Goal: Task Accomplishment & Management: Manage account settings

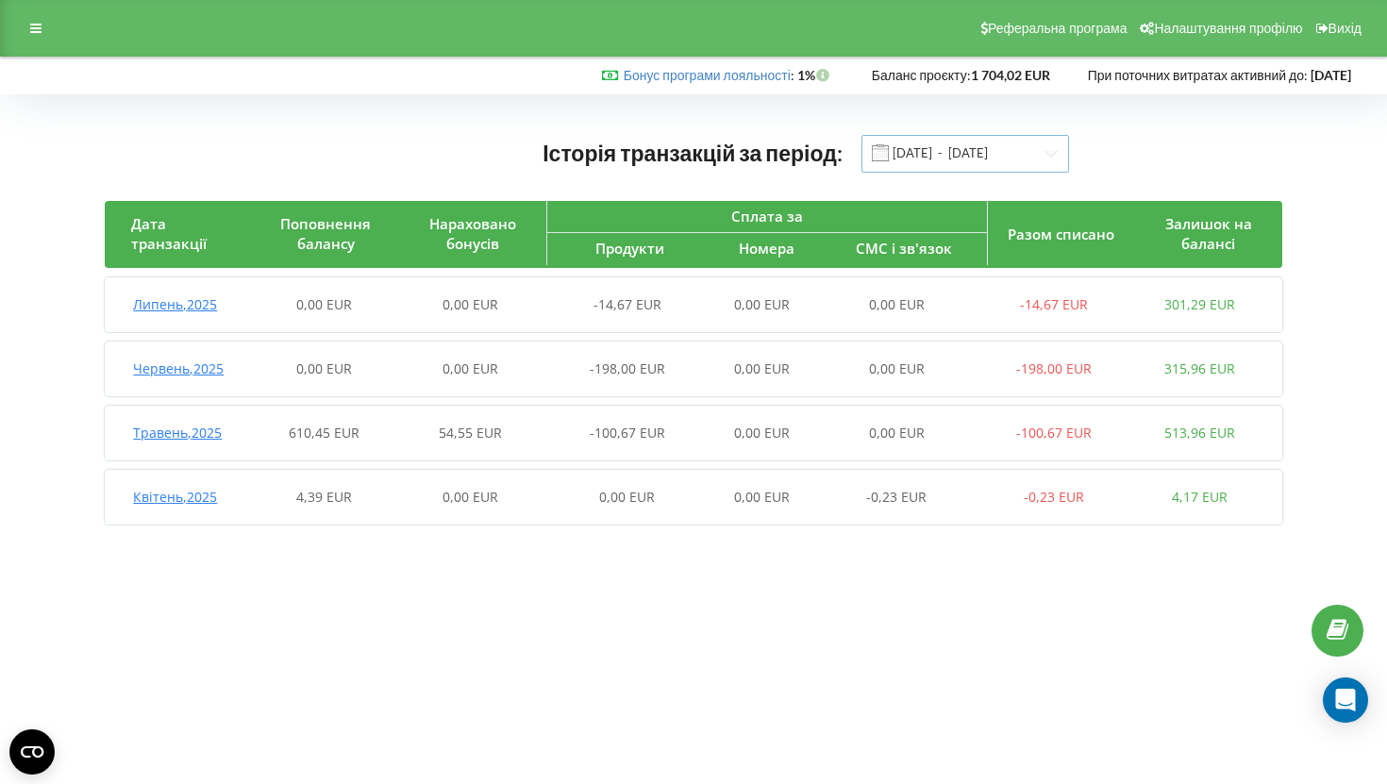
click at [944, 152] on input "[DATE] - [DATE]" at bounding box center [965, 154] width 208 height 38
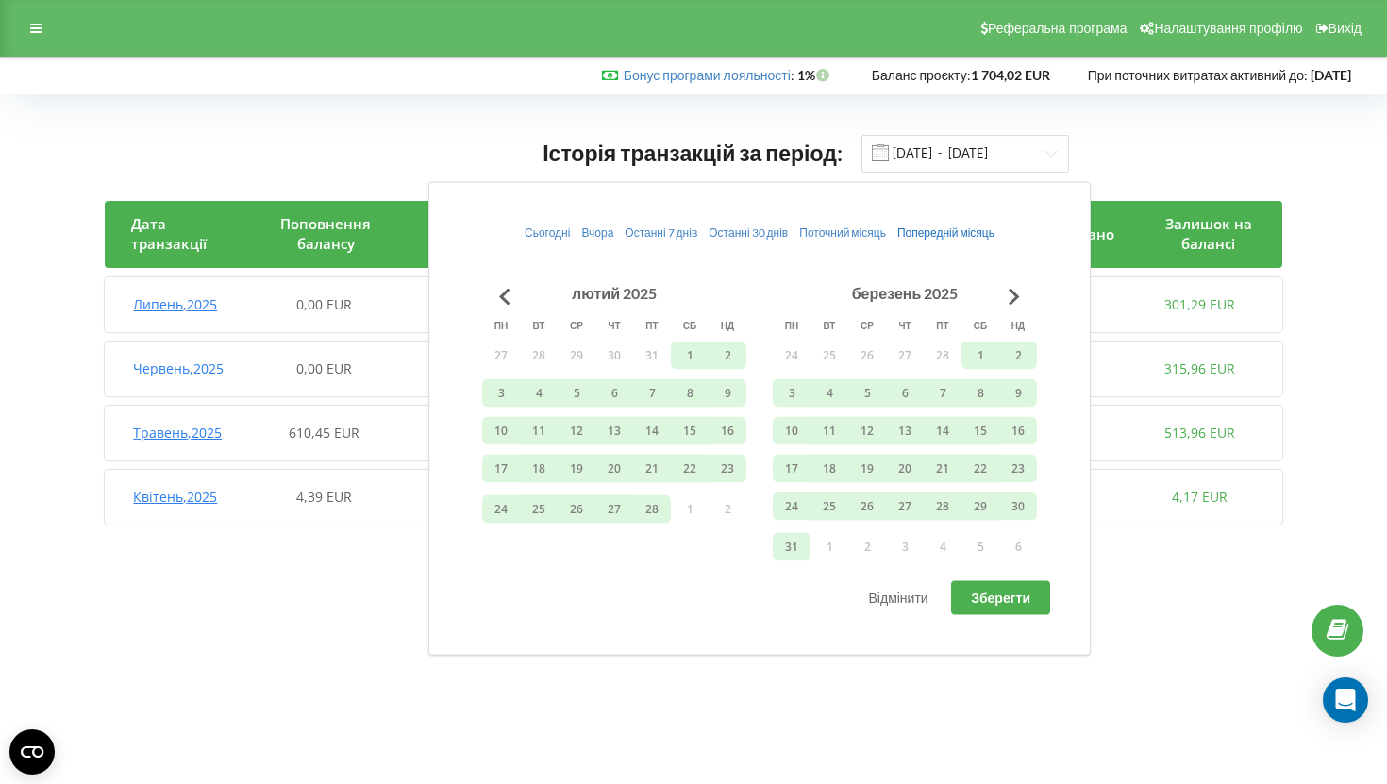
click at [919, 226] on span "Попередній місяць" at bounding box center [945, 232] width 97 height 14
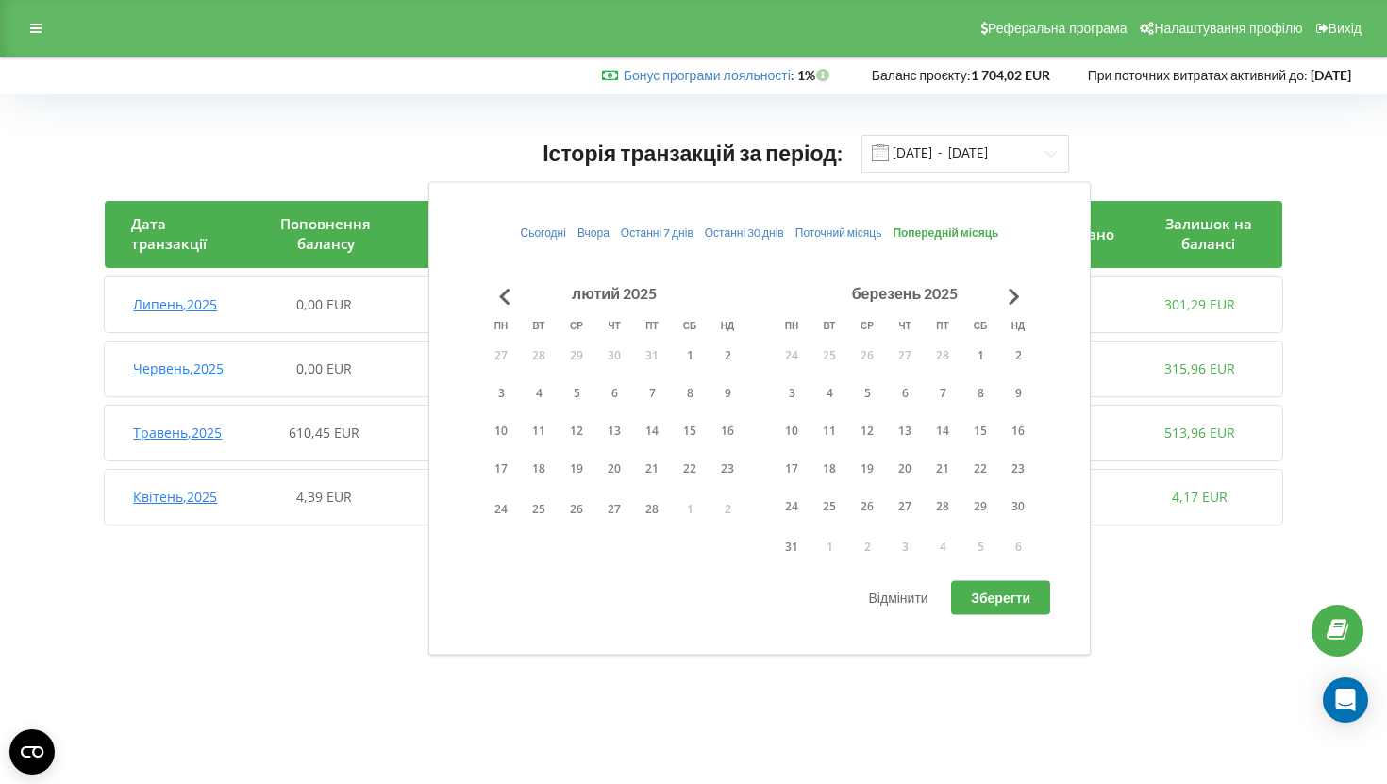
click at [969, 599] on button "Зберегти" at bounding box center [1000, 598] width 99 height 34
type input "01.08.2025 - 31.08.2025"
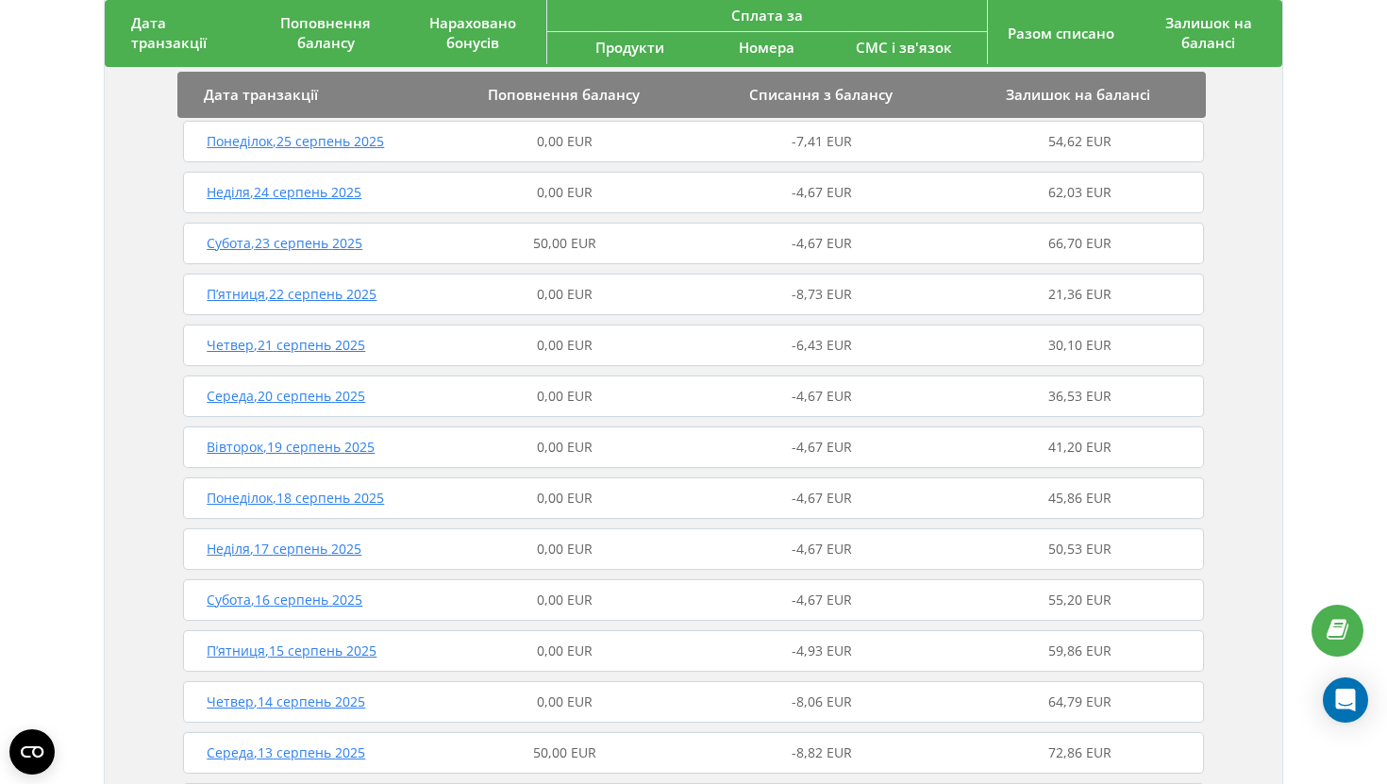
scroll to position [620, 0]
click at [307, 250] on span "Субота , 23 серпень 2025" at bounding box center [285, 242] width 156 height 18
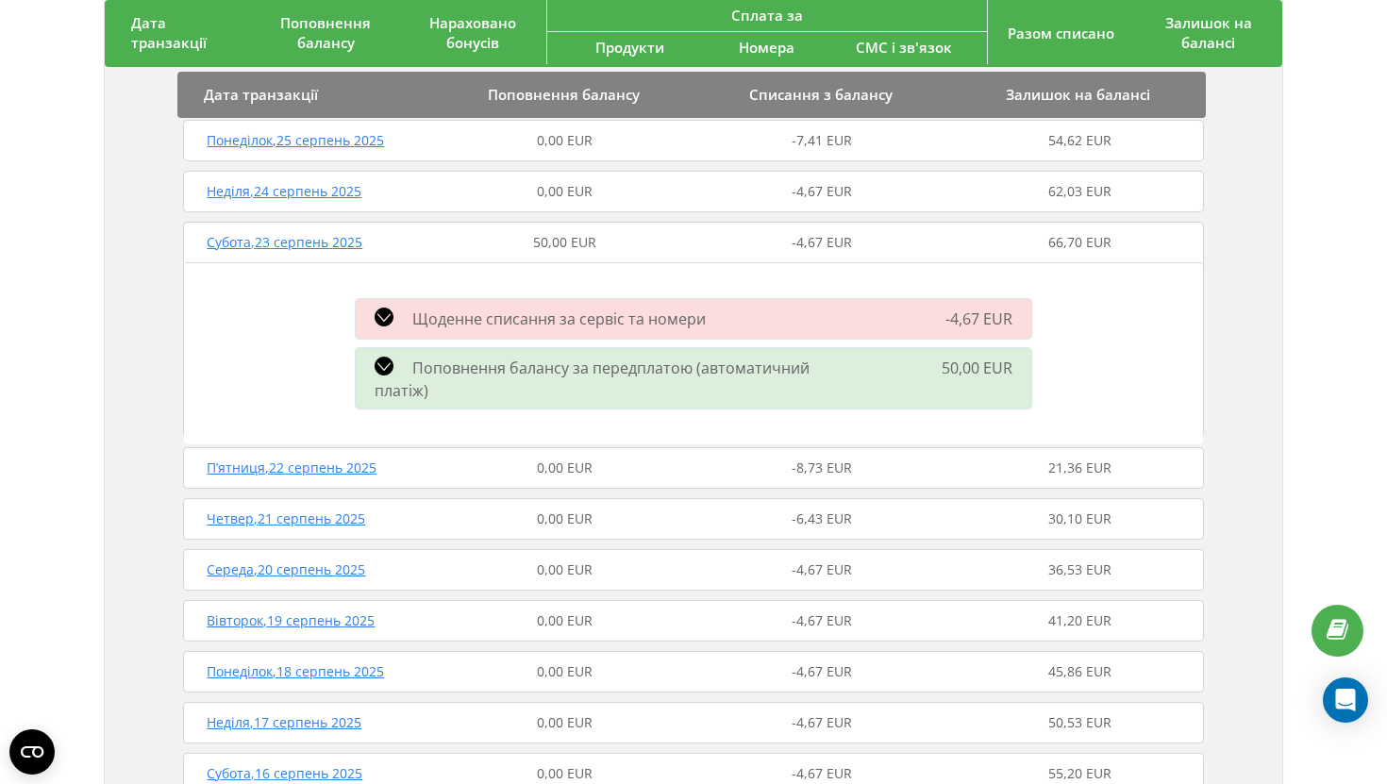
click at [604, 361] on span "Поповнення балансу за передплатою (автоматичний платіж)" at bounding box center [592, 379] width 435 height 43
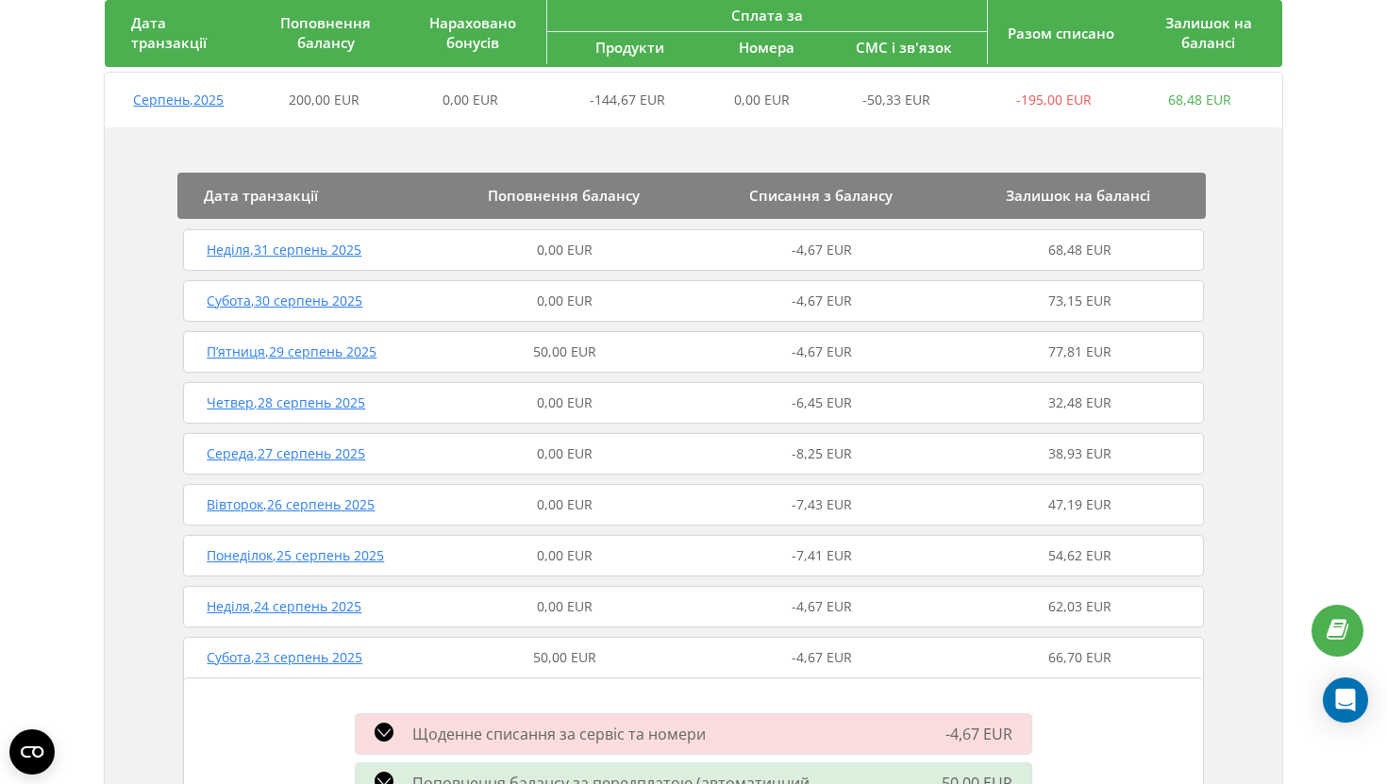
scroll to position [0, 0]
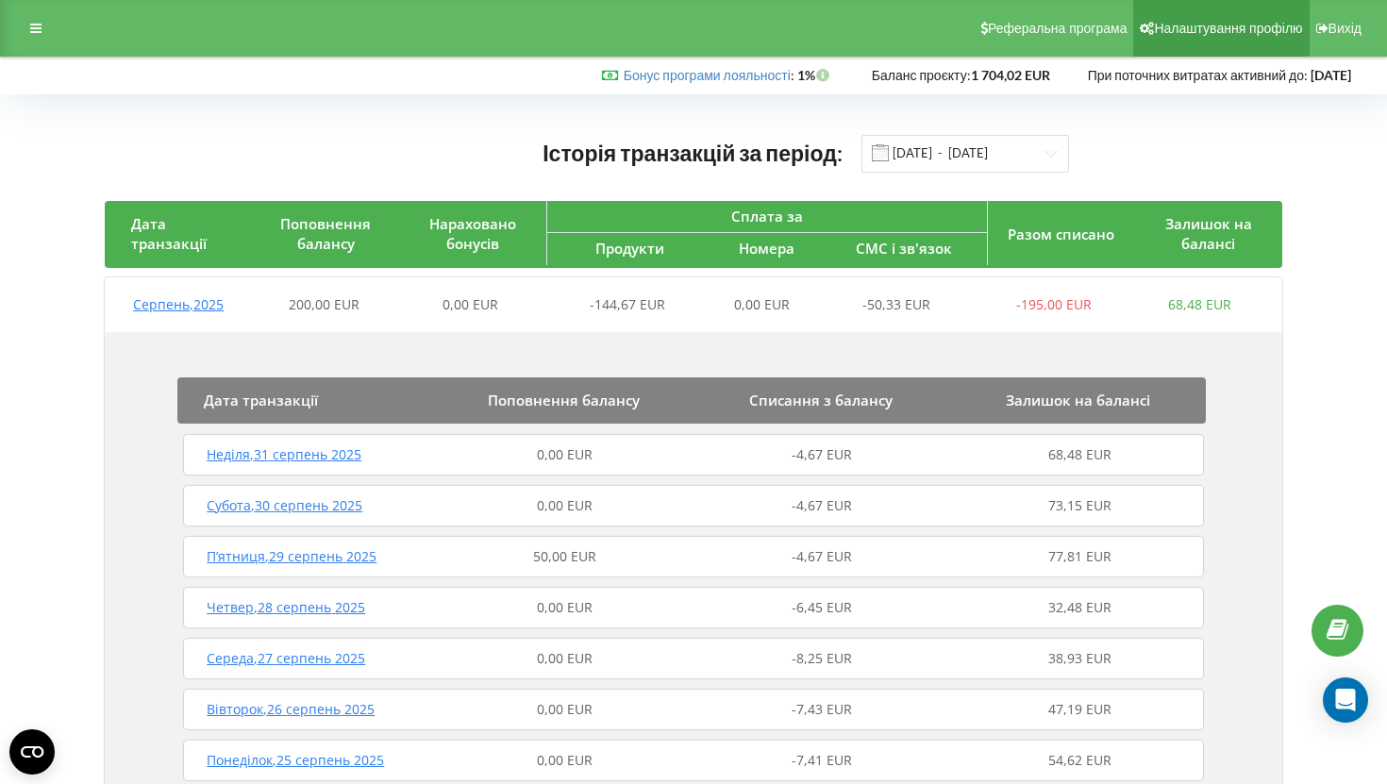
click at [1188, 26] on span "Налаштування профілю" at bounding box center [1228, 28] width 148 height 15
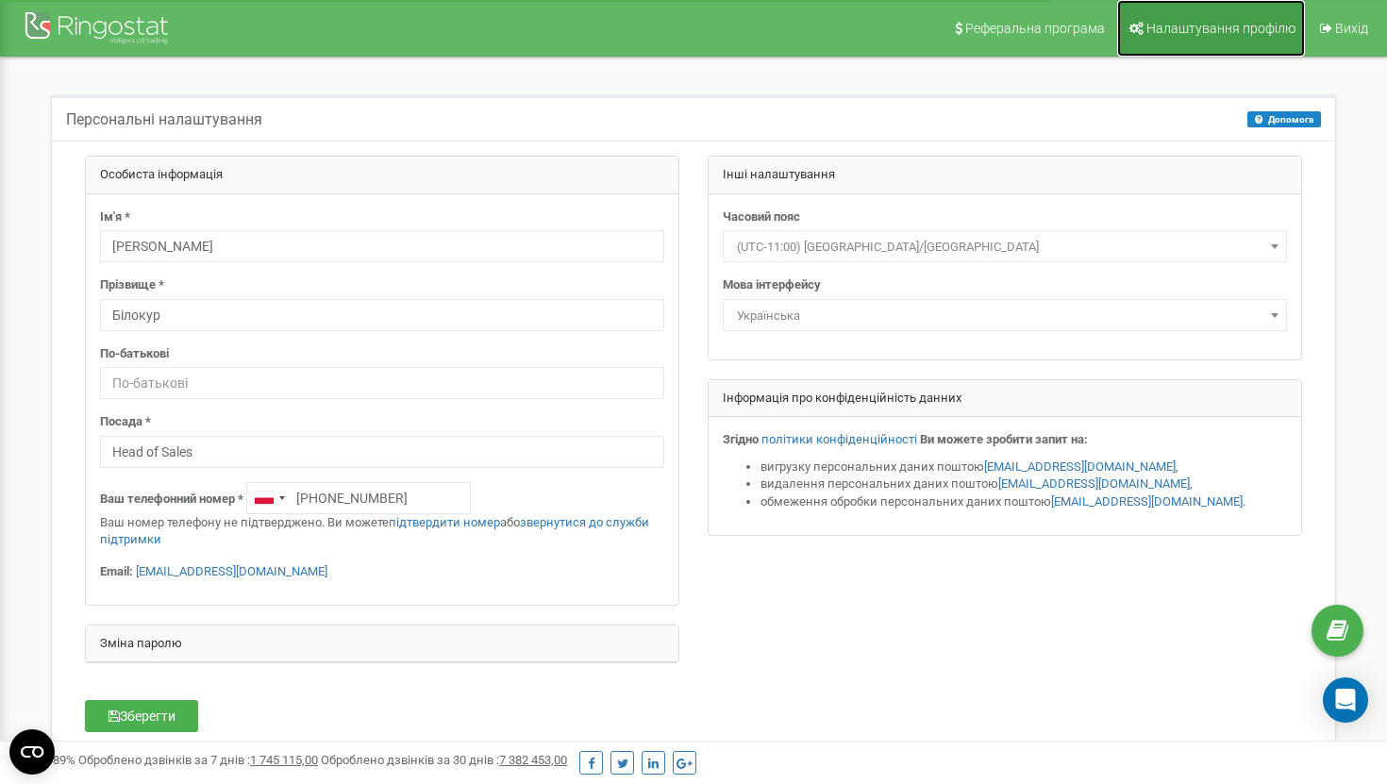
click at [1148, 16] on link "Налаштування профілю" at bounding box center [1211, 28] width 188 height 57
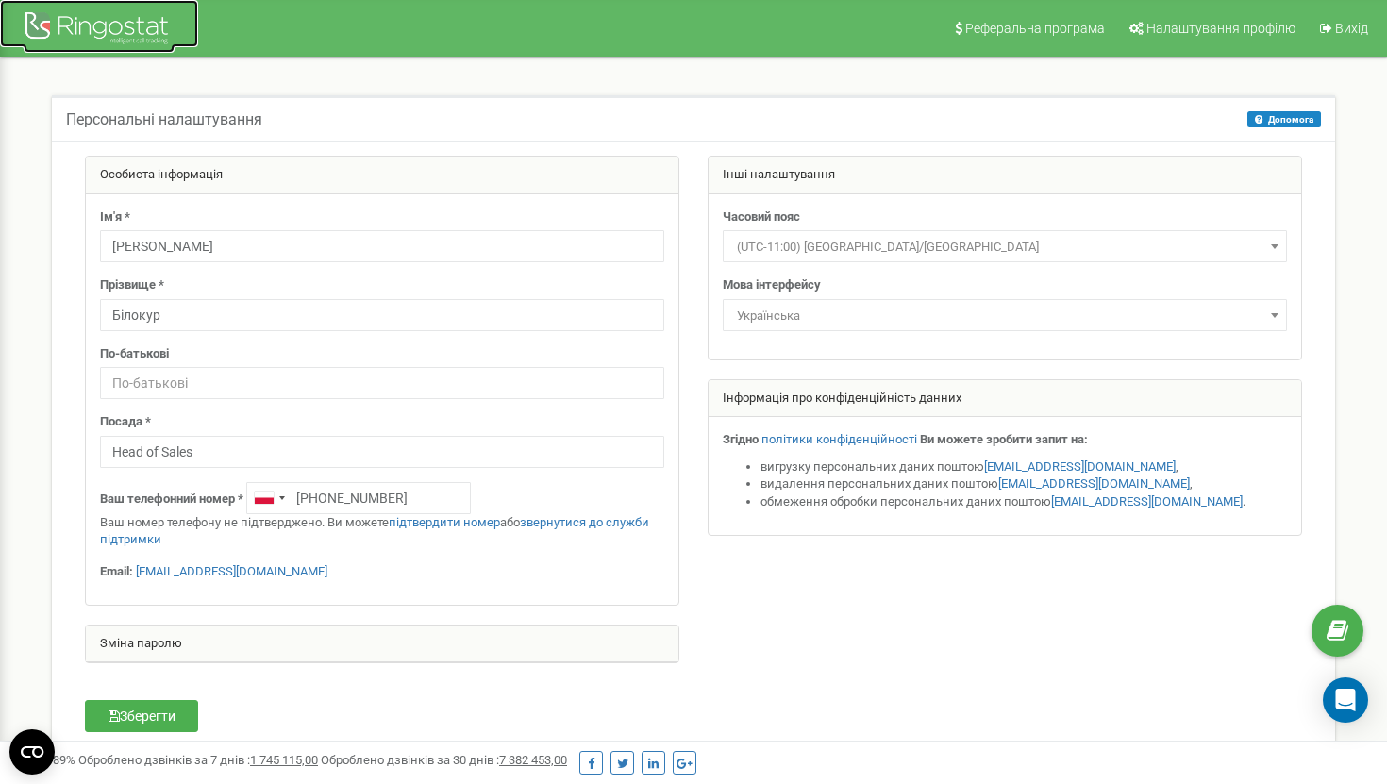
click at [60, 36] on div at bounding box center [99, 30] width 151 height 45
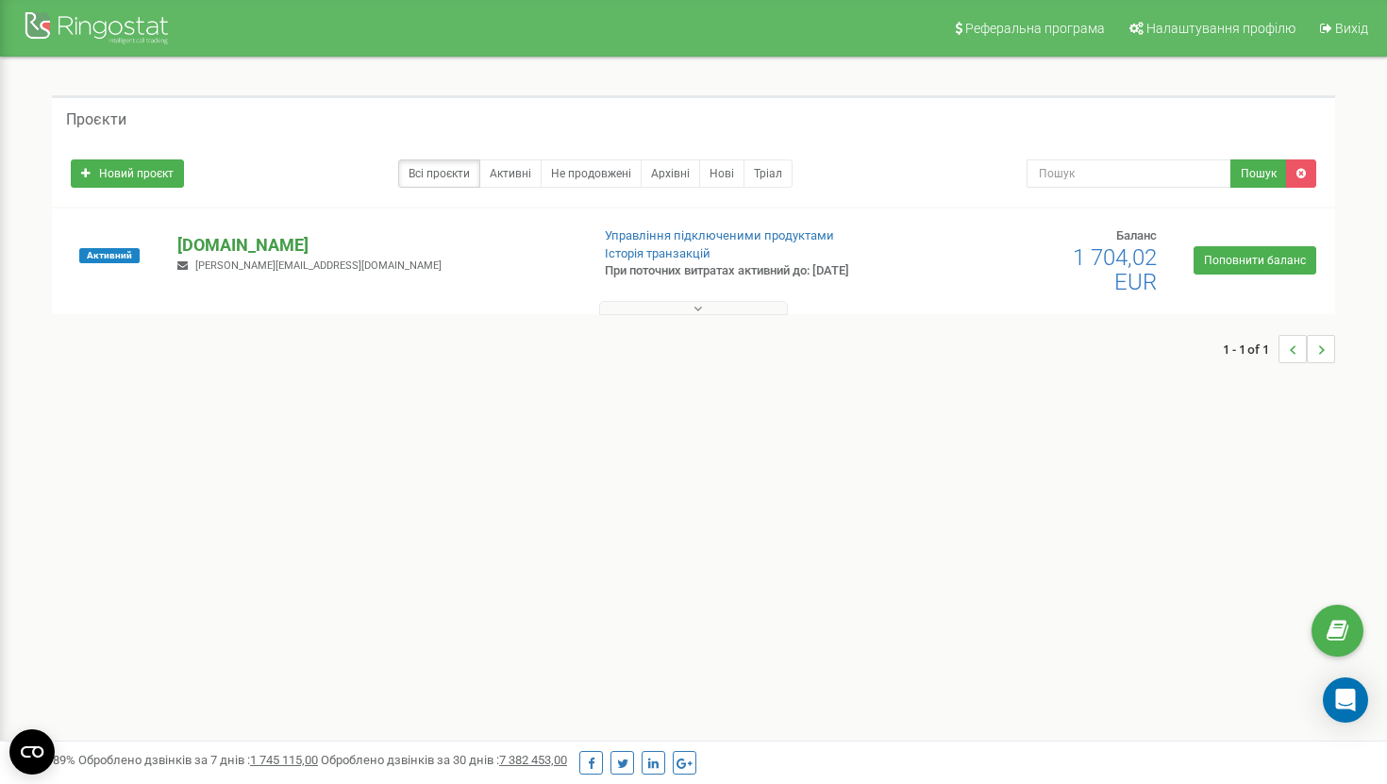
click at [263, 243] on p "dtakademie.com" at bounding box center [375, 245] width 396 height 25
click at [656, 236] on link "Управління підключеними продуктами" at bounding box center [719, 235] width 229 height 14
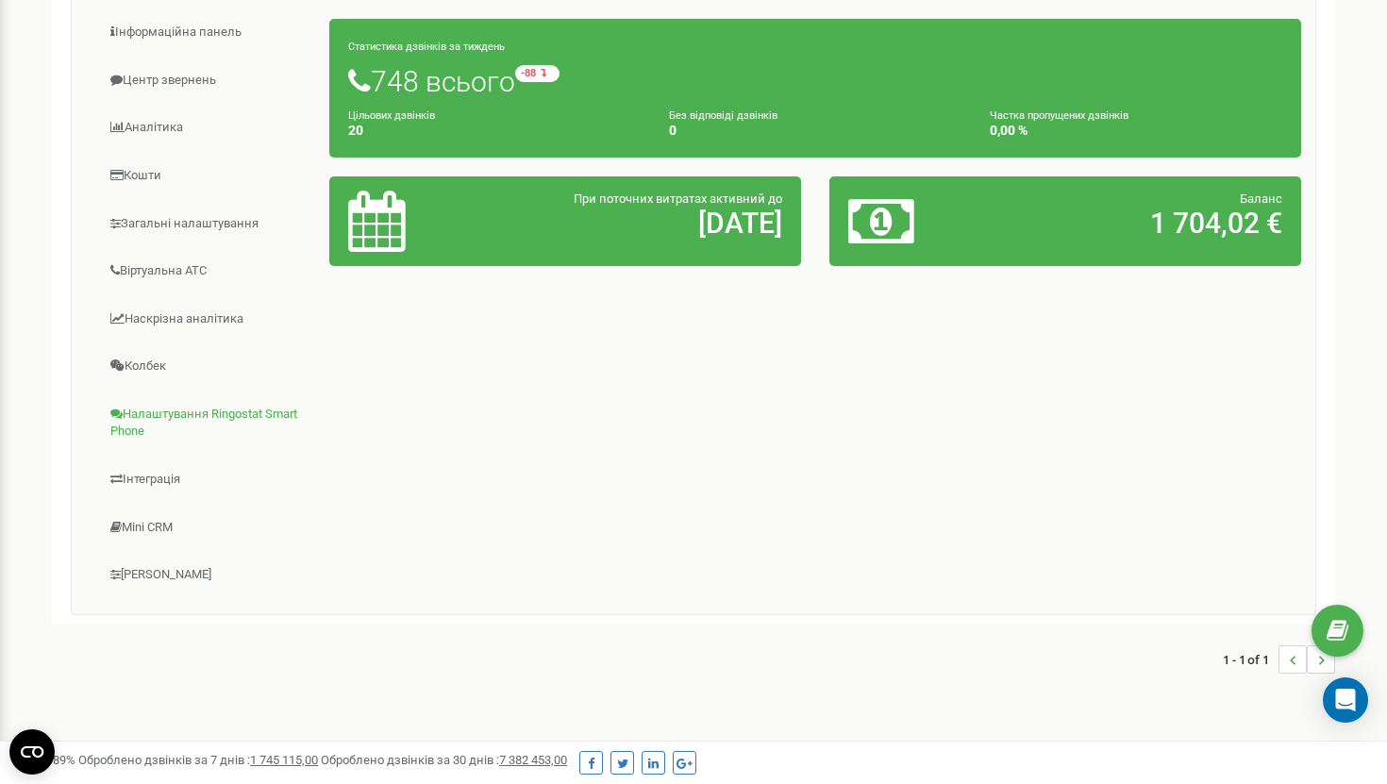
scroll to position [281, 0]
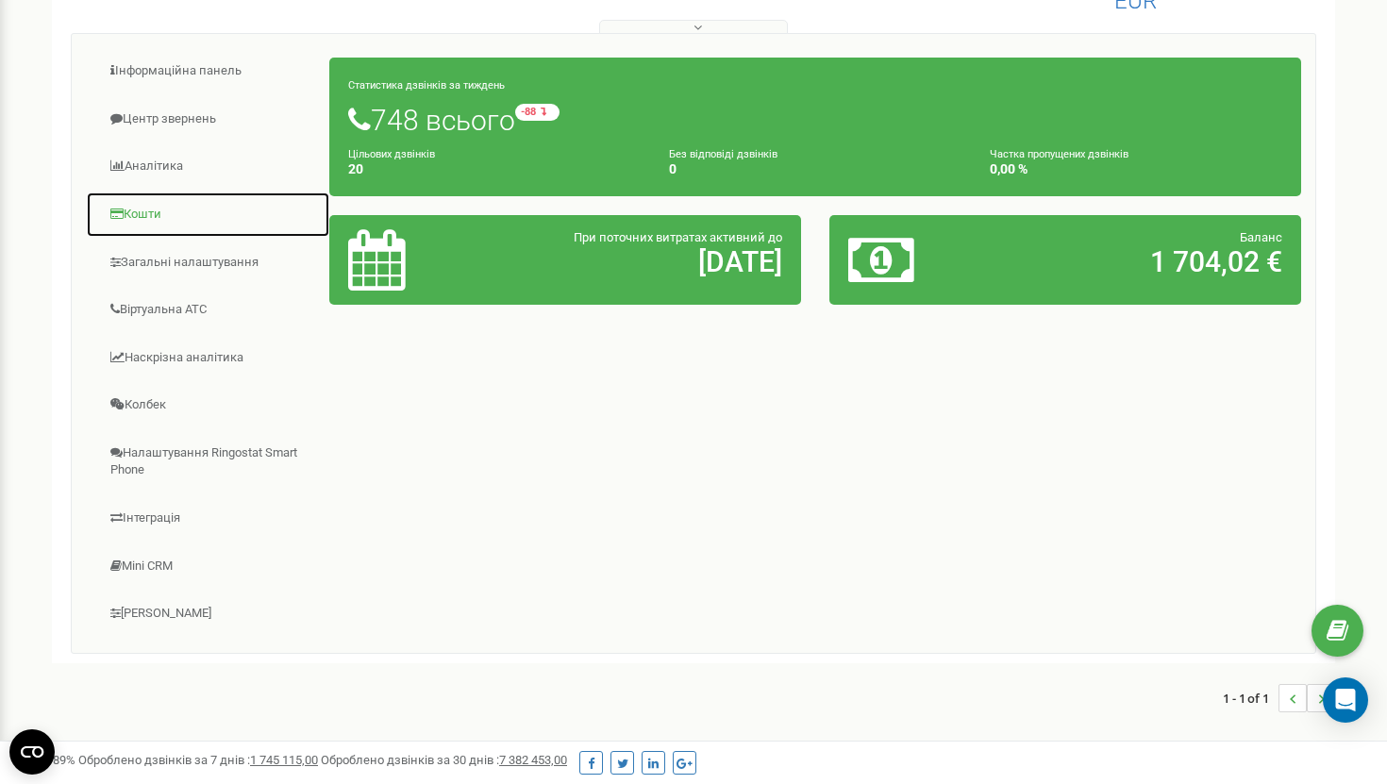
click at [129, 214] on link "Кошти" at bounding box center [208, 215] width 244 height 46
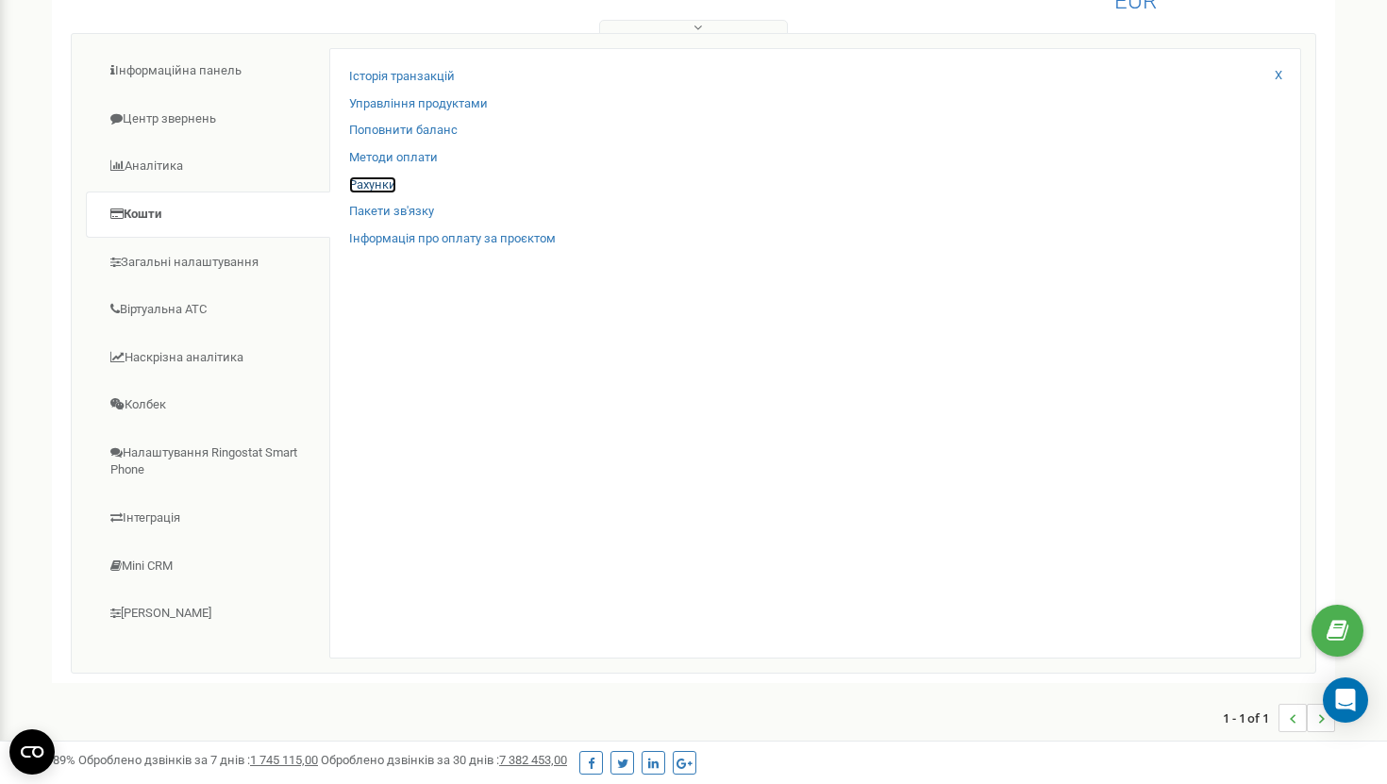
click at [368, 186] on link "Рахунки" at bounding box center [372, 185] width 47 height 18
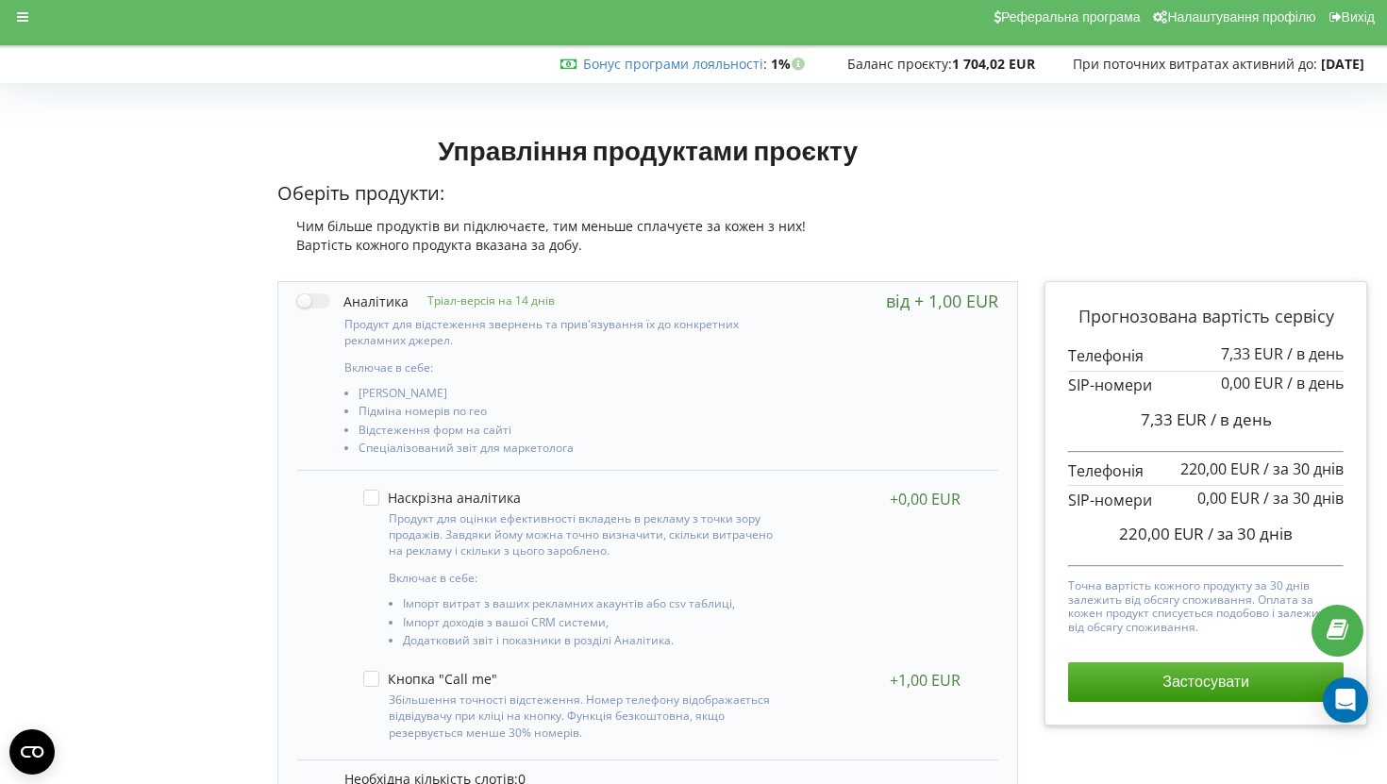
scroll to position [12, 0]
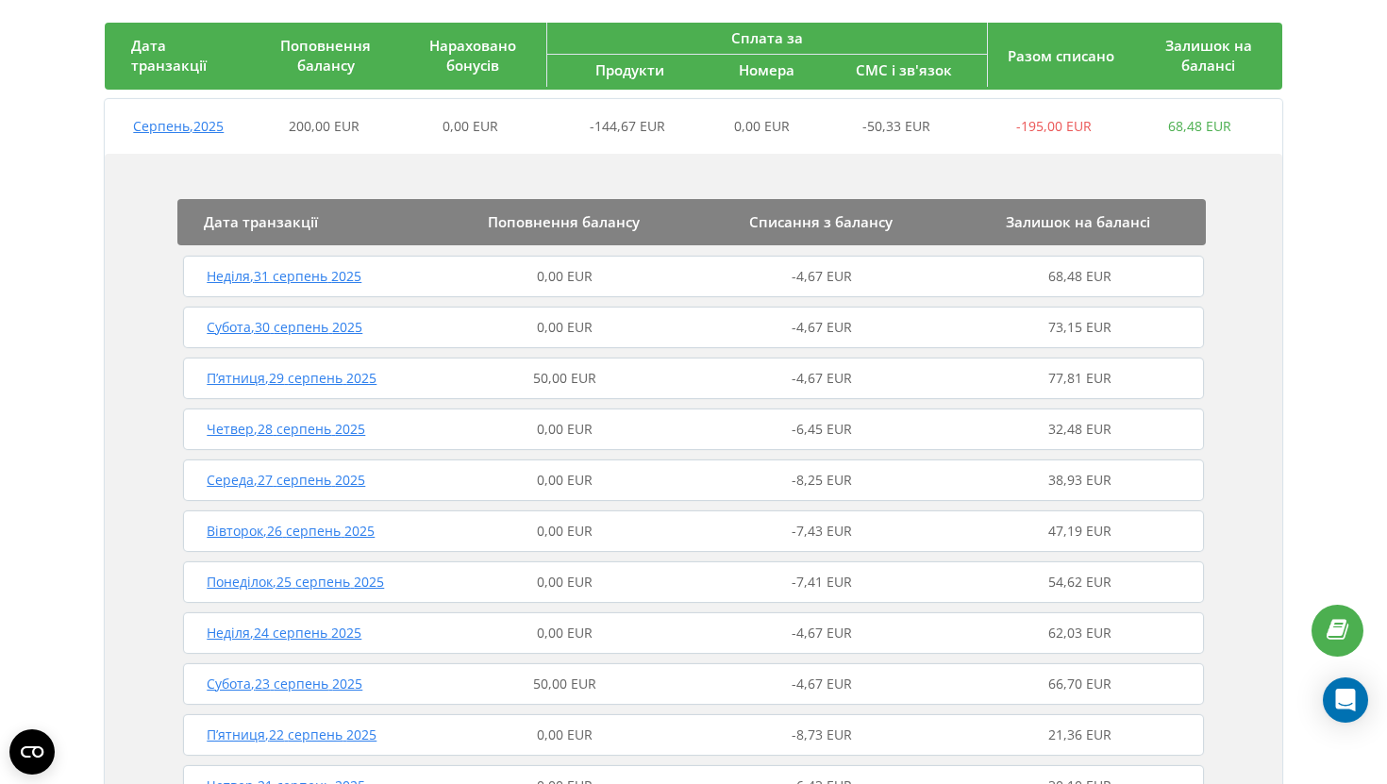
scroll to position [192, 0]
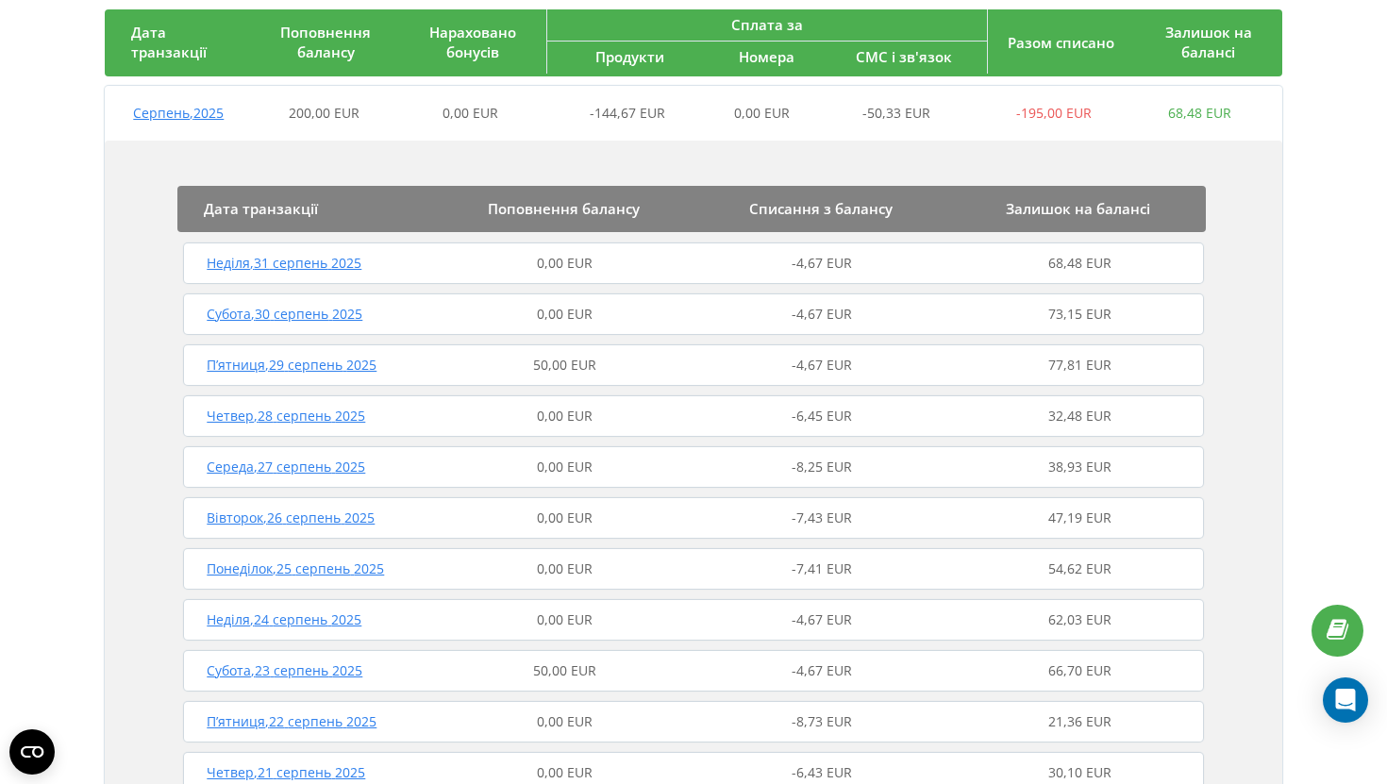
click at [319, 367] on span "[DATE]" at bounding box center [292, 365] width 170 height 18
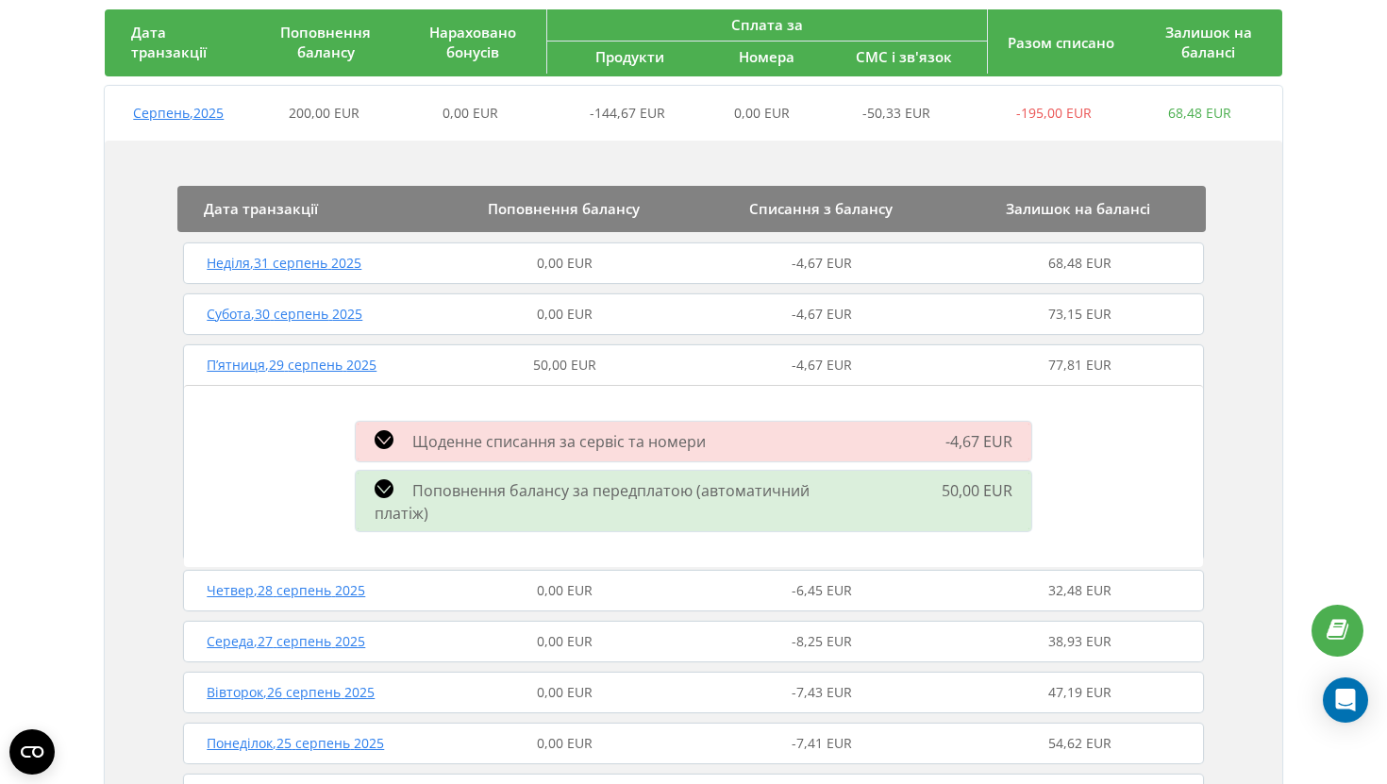
click at [675, 472] on div "Поповнення балансу за передплатою (автоматичний платіж) 50,00 EUR" at bounding box center [692, 501] width 697 height 70
click at [609, 500] on span "Поповнення балансу за передплатою (автоматичний платіж)" at bounding box center [592, 501] width 435 height 43
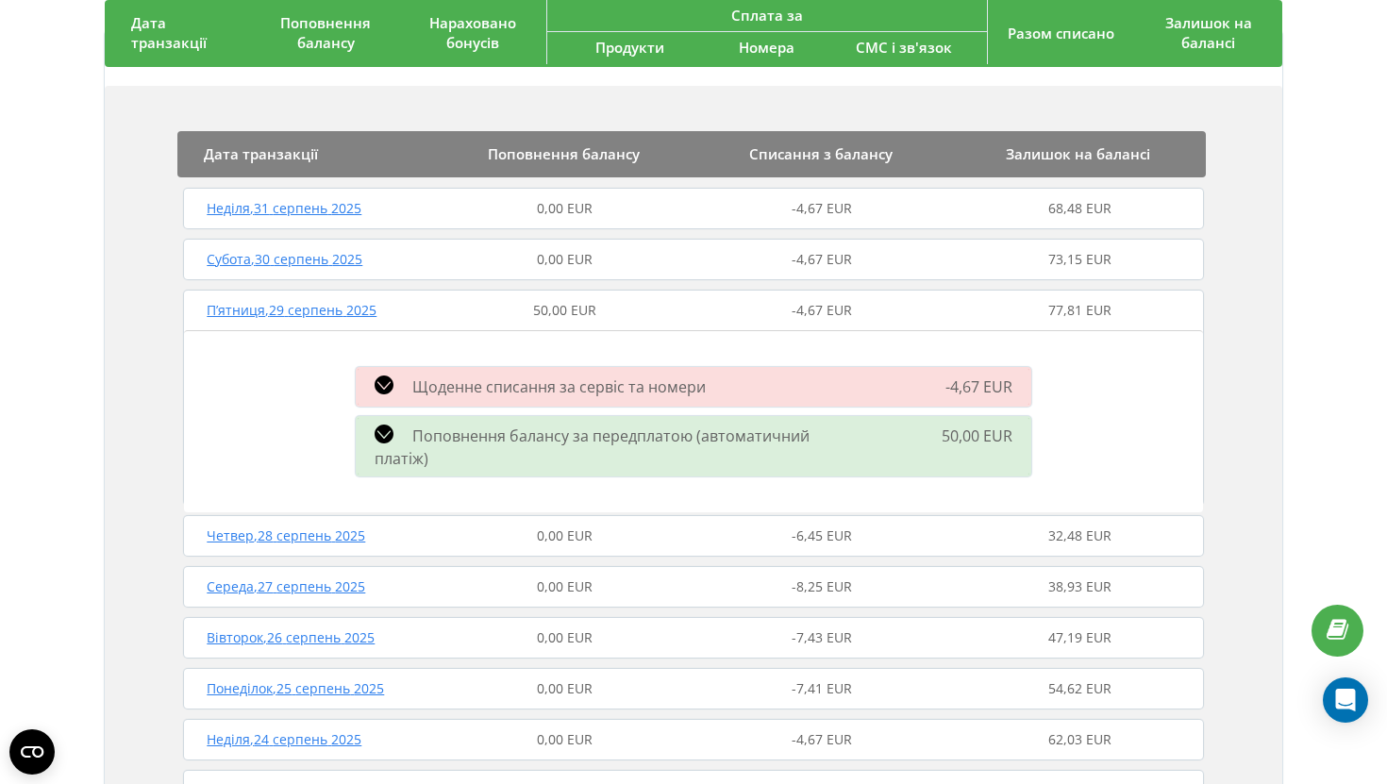
scroll to position [0, 0]
